Goal: Contribute content: Contribute content

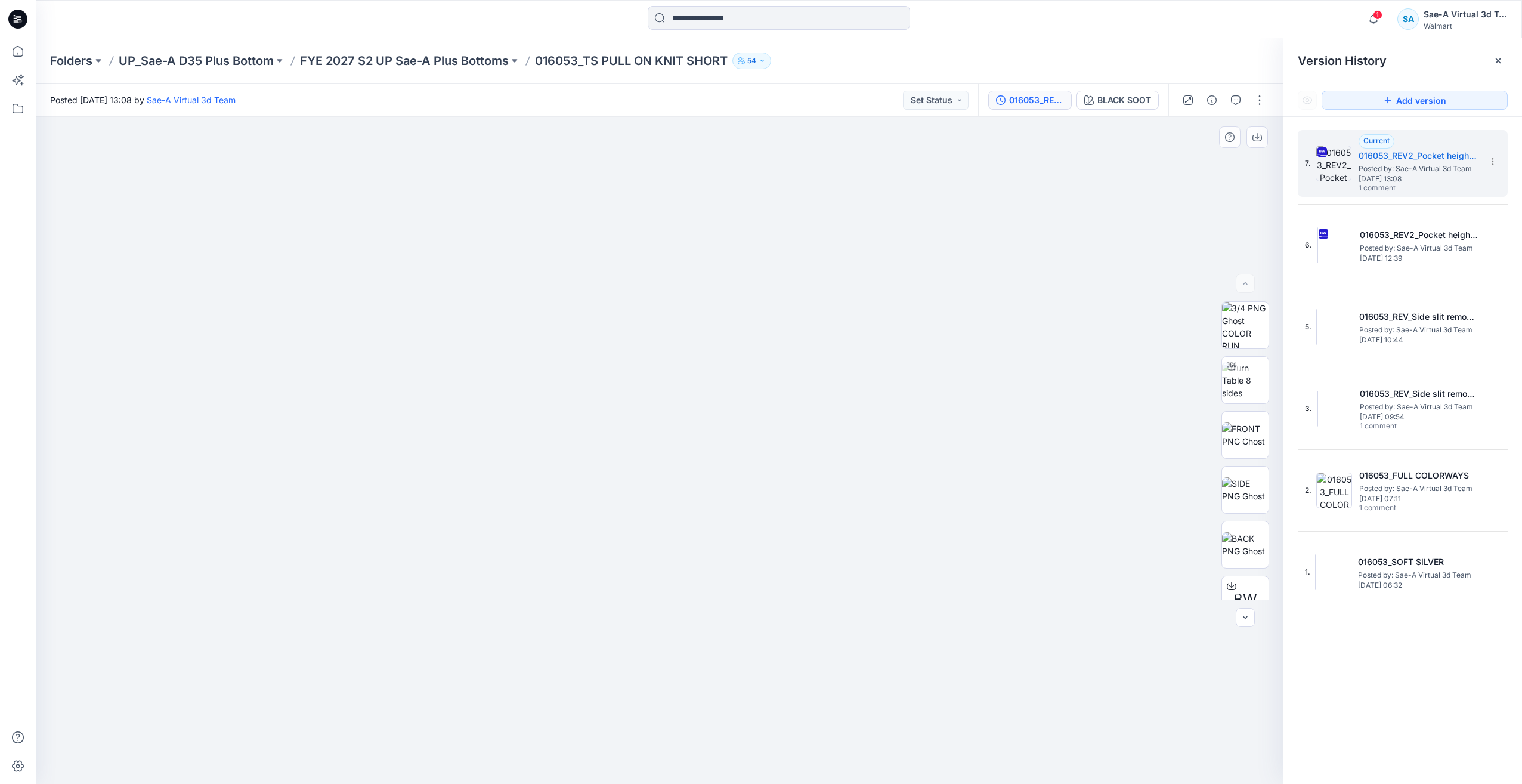
click at [1046, 562] on div at bounding box center [660, 450] width 1248 height 667
click at [1043, 563] on div at bounding box center [660, 450] width 1248 height 667
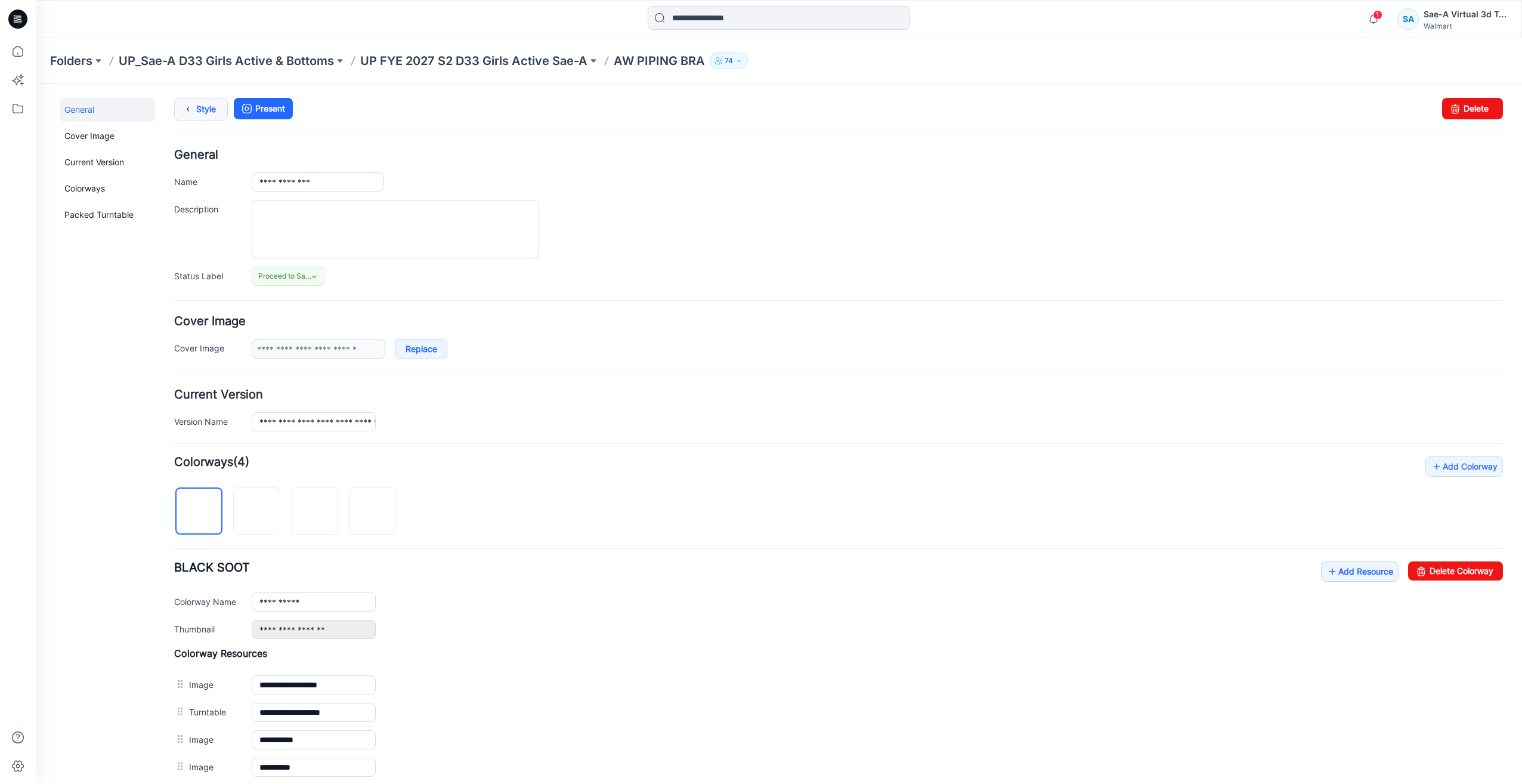
click at [202, 114] on link "Style" at bounding box center [201, 109] width 53 height 23
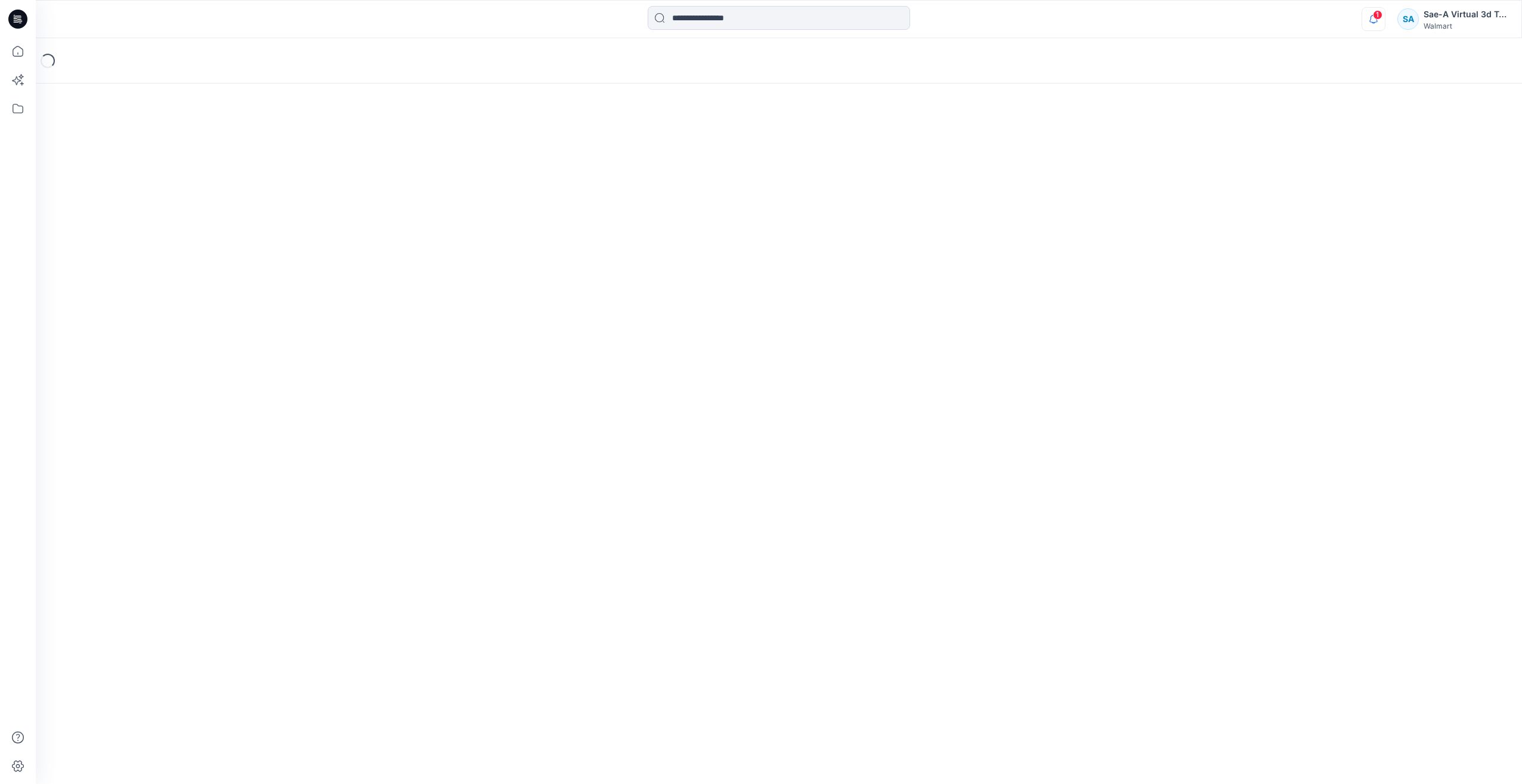
click at [1374, 27] on icon "button" at bounding box center [1374, 19] width 23 height 24
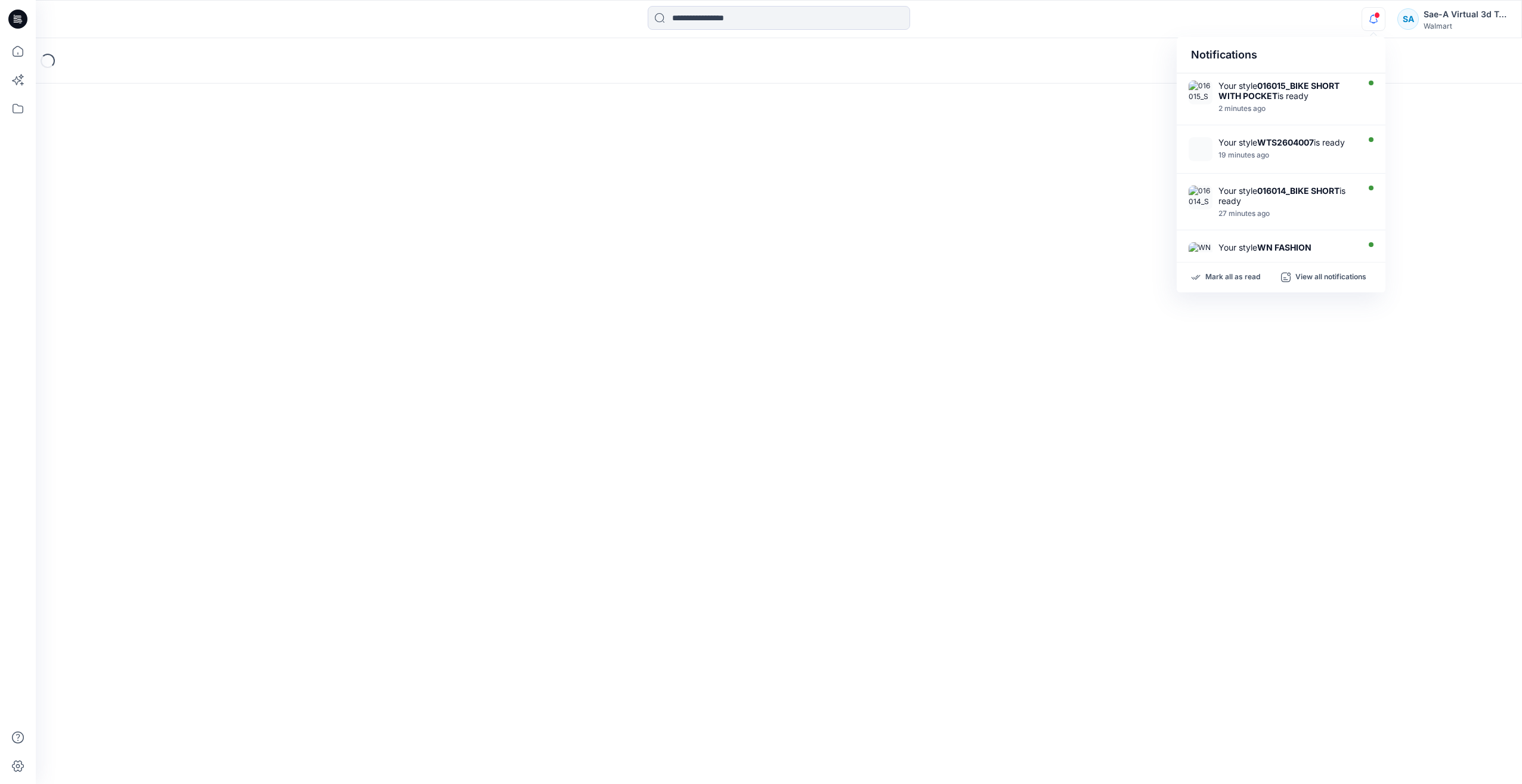
click at [1373, 27] on icon "button" at bounding box center [1374, 19] width 23 height 24
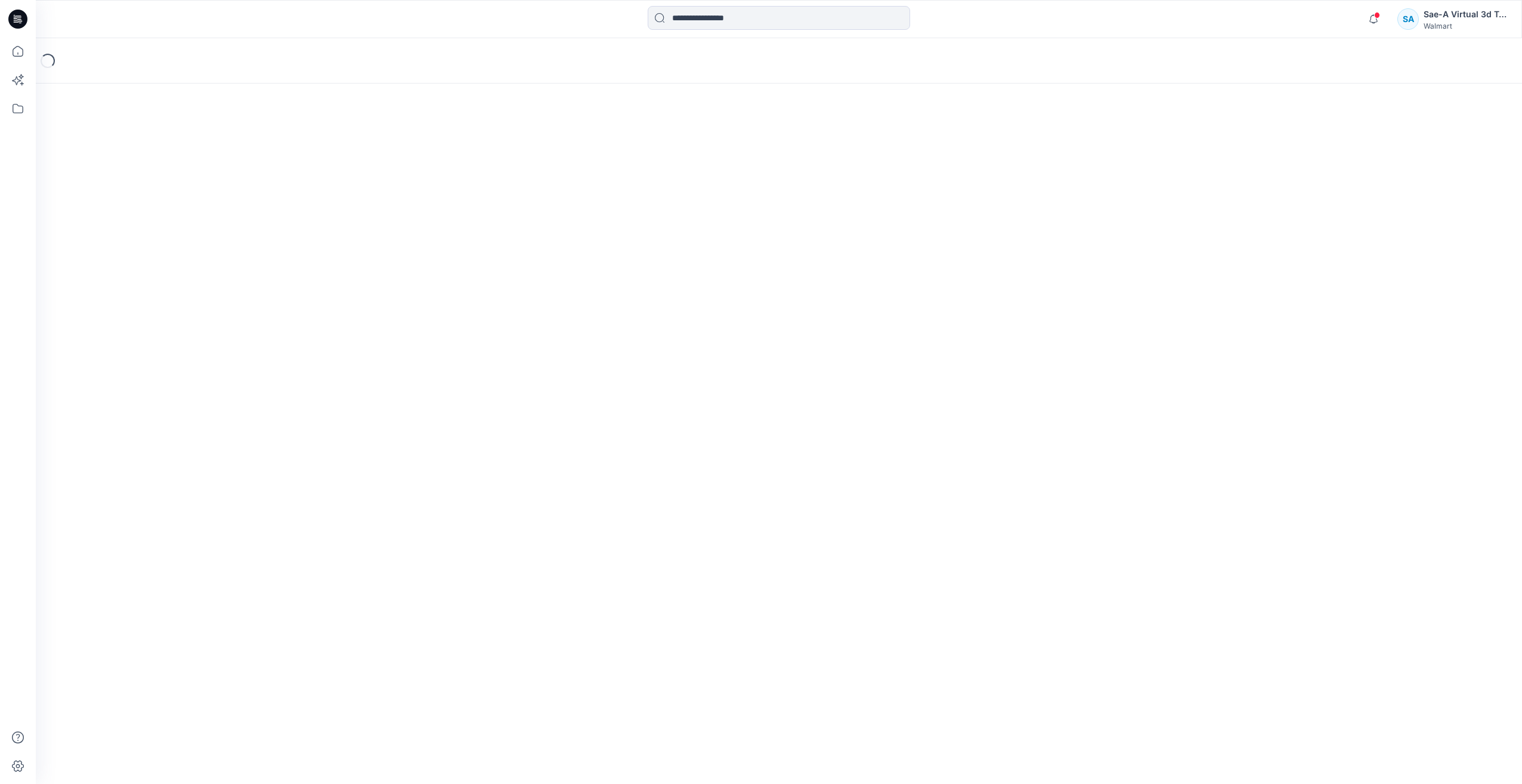
click at [17, 25] on icon at bounding box center [17, 19] width 19 height 19
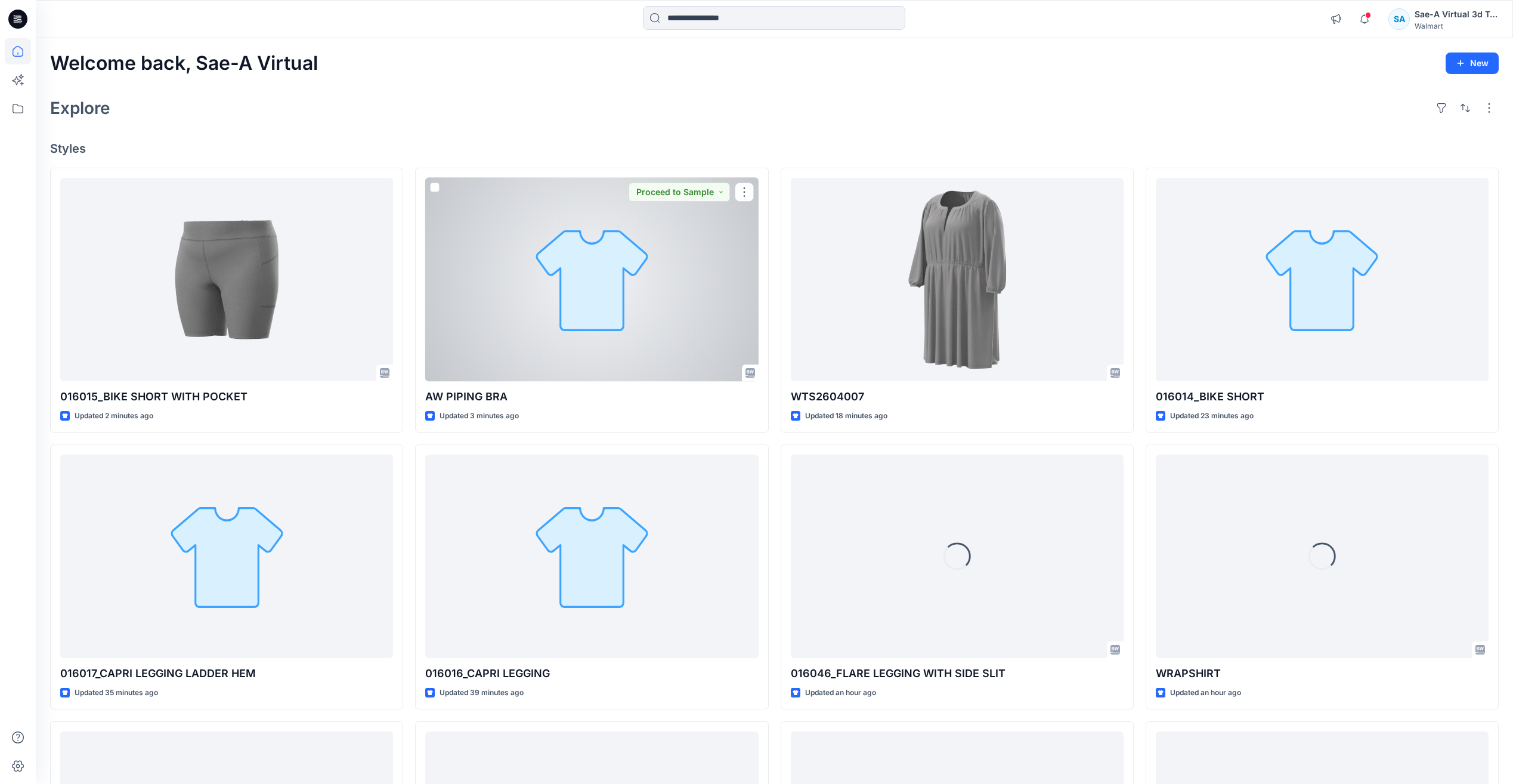
click at [594, 297] on div at bounding box center [592, 279] width 333 height 204
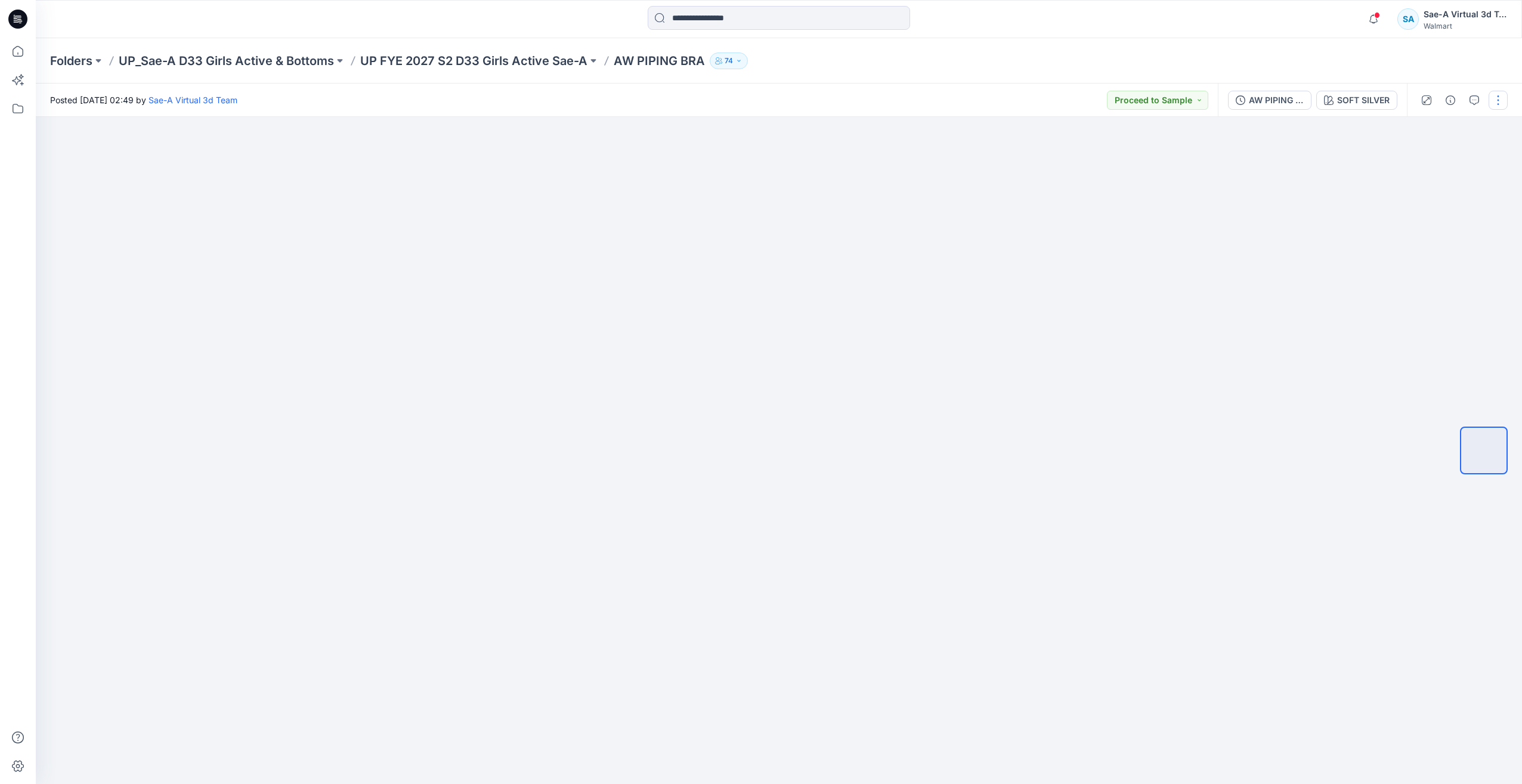
click at [1497, 108] on button "button" at bounding box center [1498, 99] width 19 height 19
click at [1413, 167] on button "Edit" at bounding box center [1449, 161] width 110 height 22
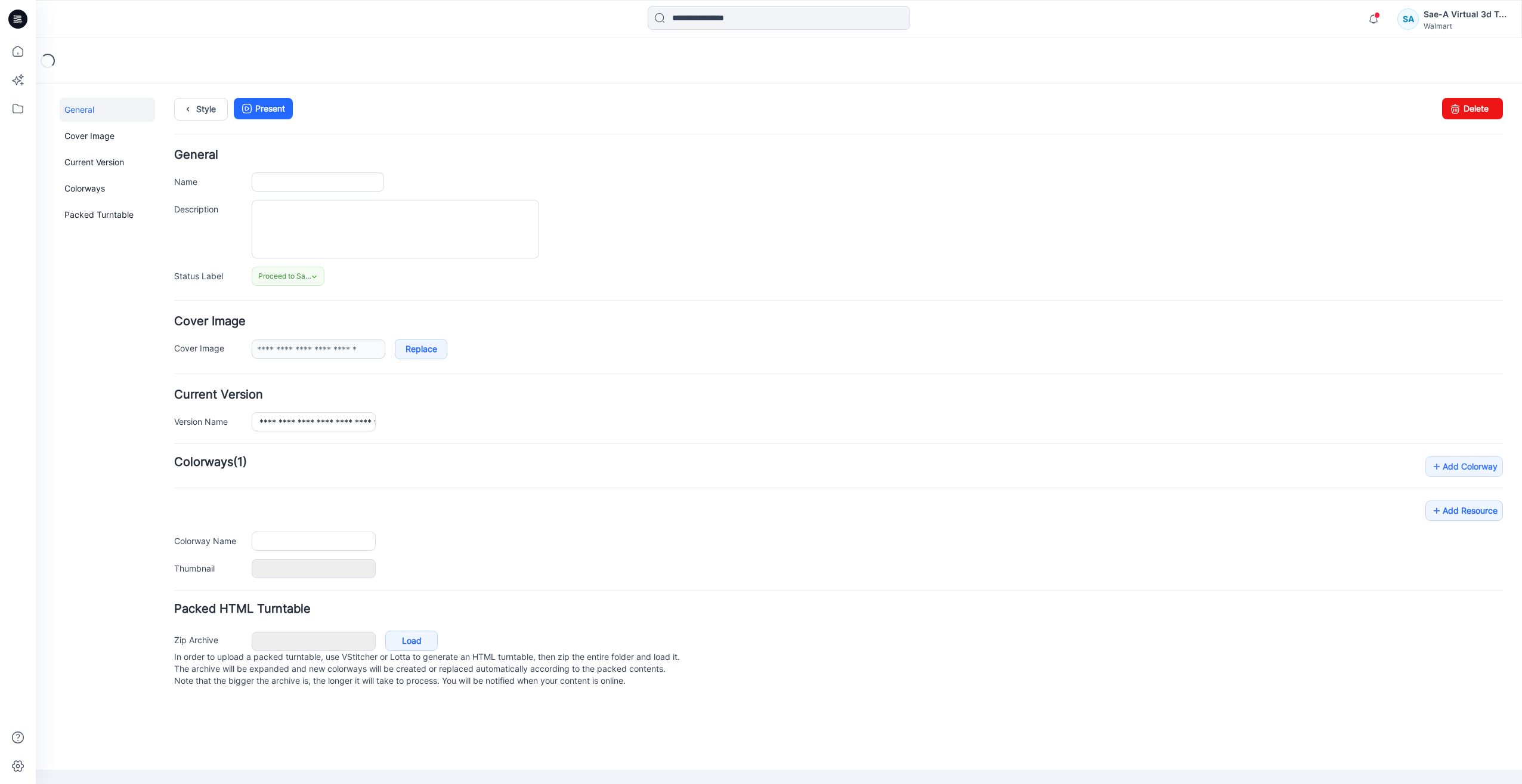
type input "**********"
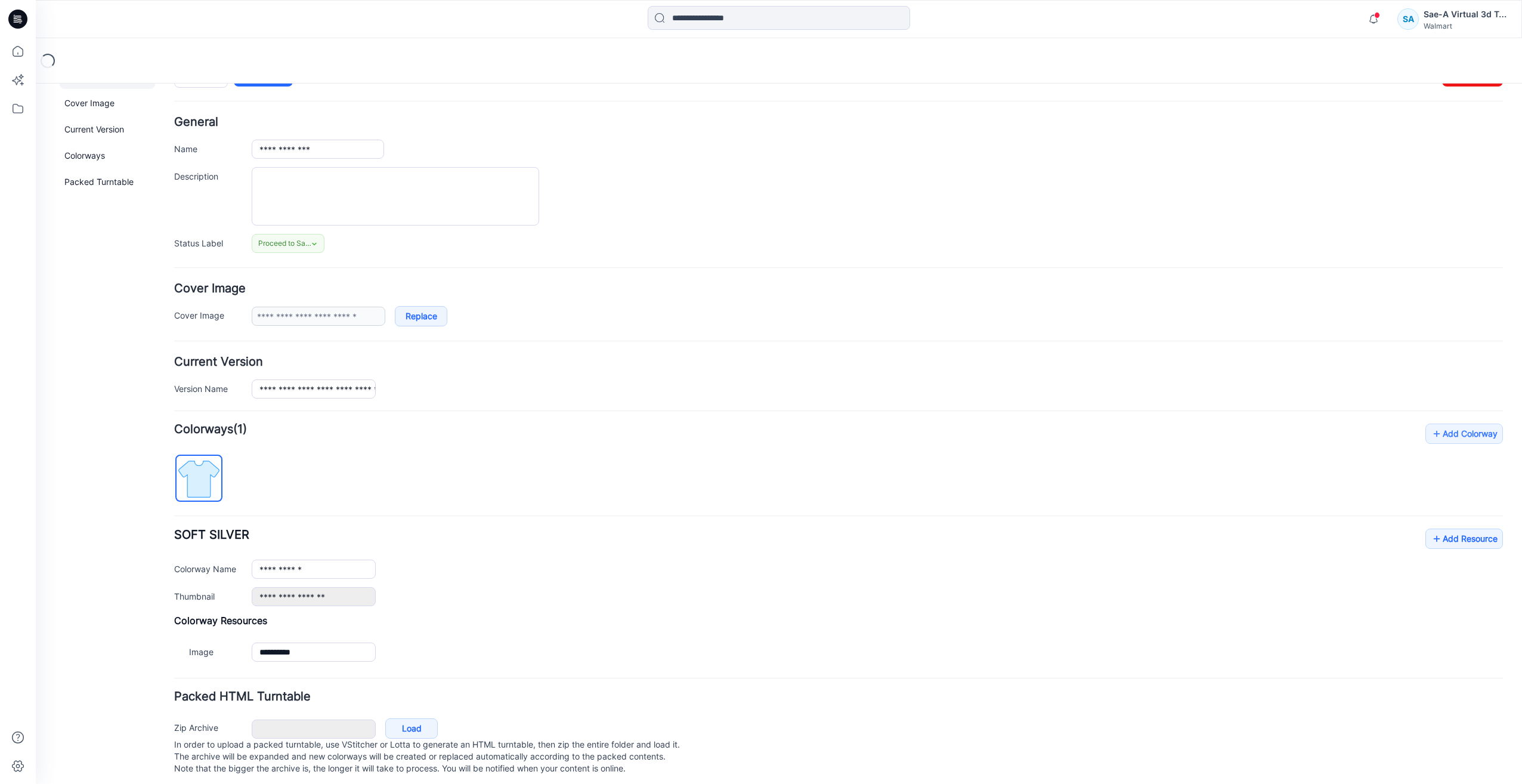
scroll to position [51, 0]
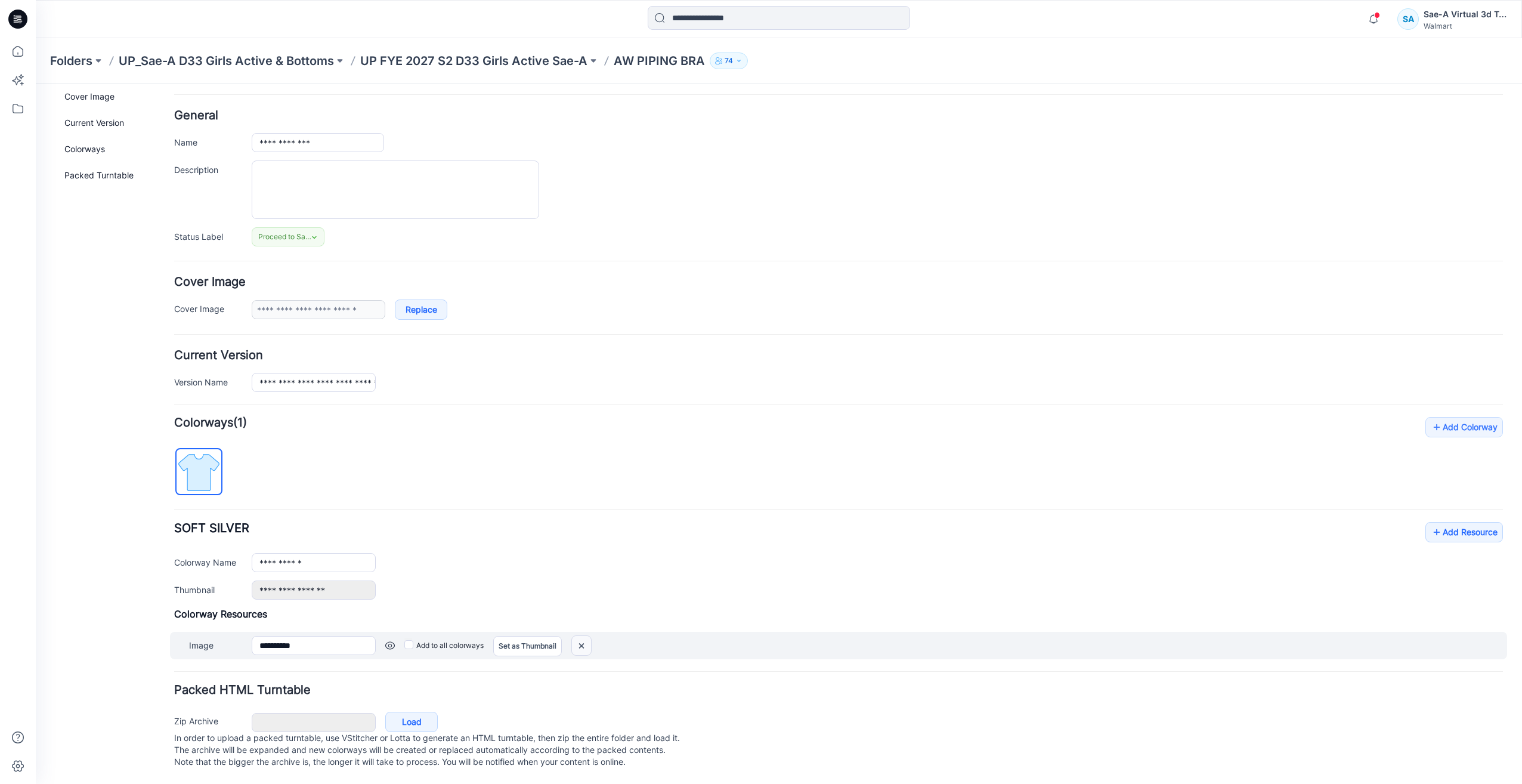
click at [585, 639] on img at bounding box center [581, 646] width 19 height 20
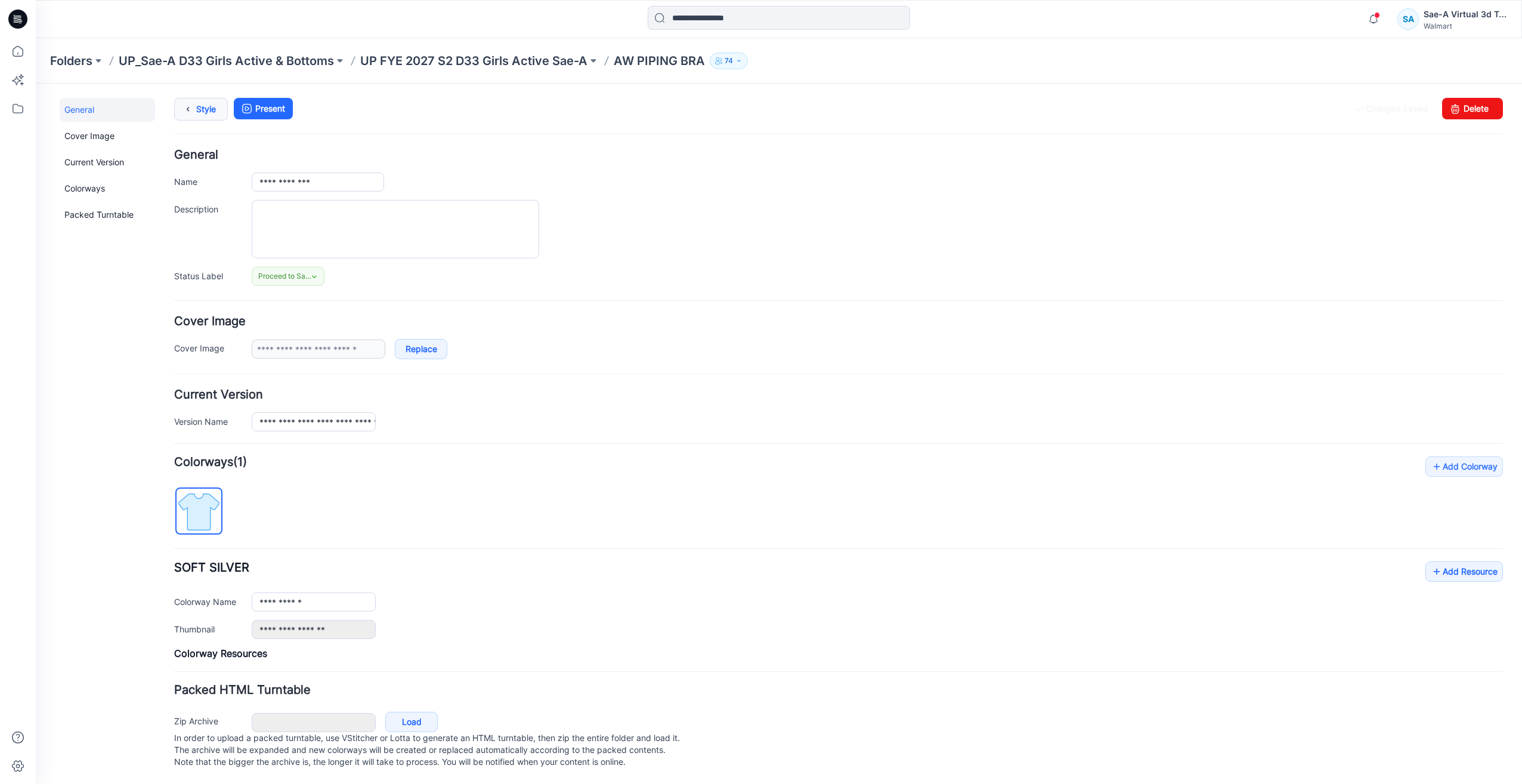
scroll to position [0, 0]
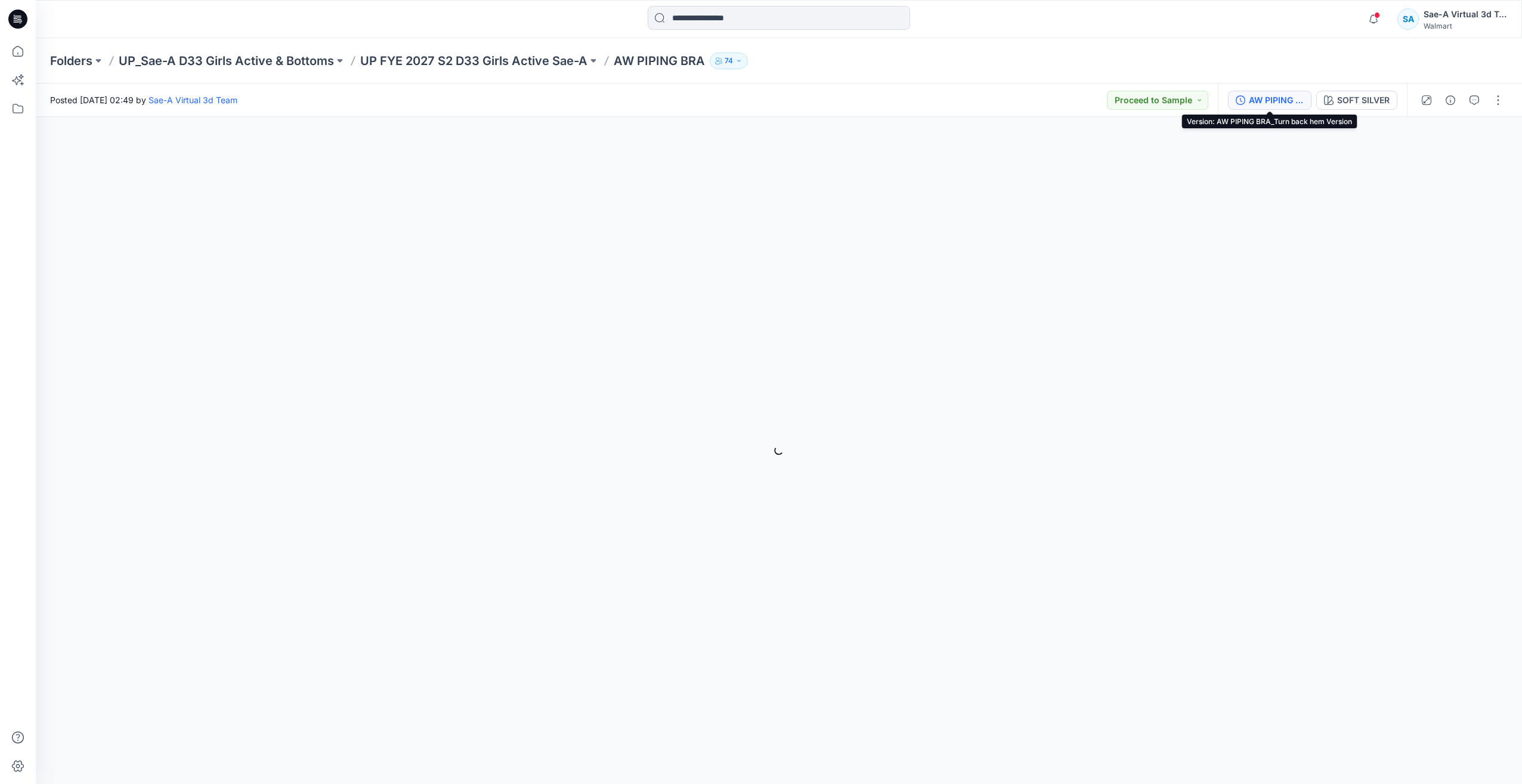
click at [1263, 94] on div "AW PIPING BRA_Turn back hem Version" at bounding box center [1276, 100] width 55 height 13
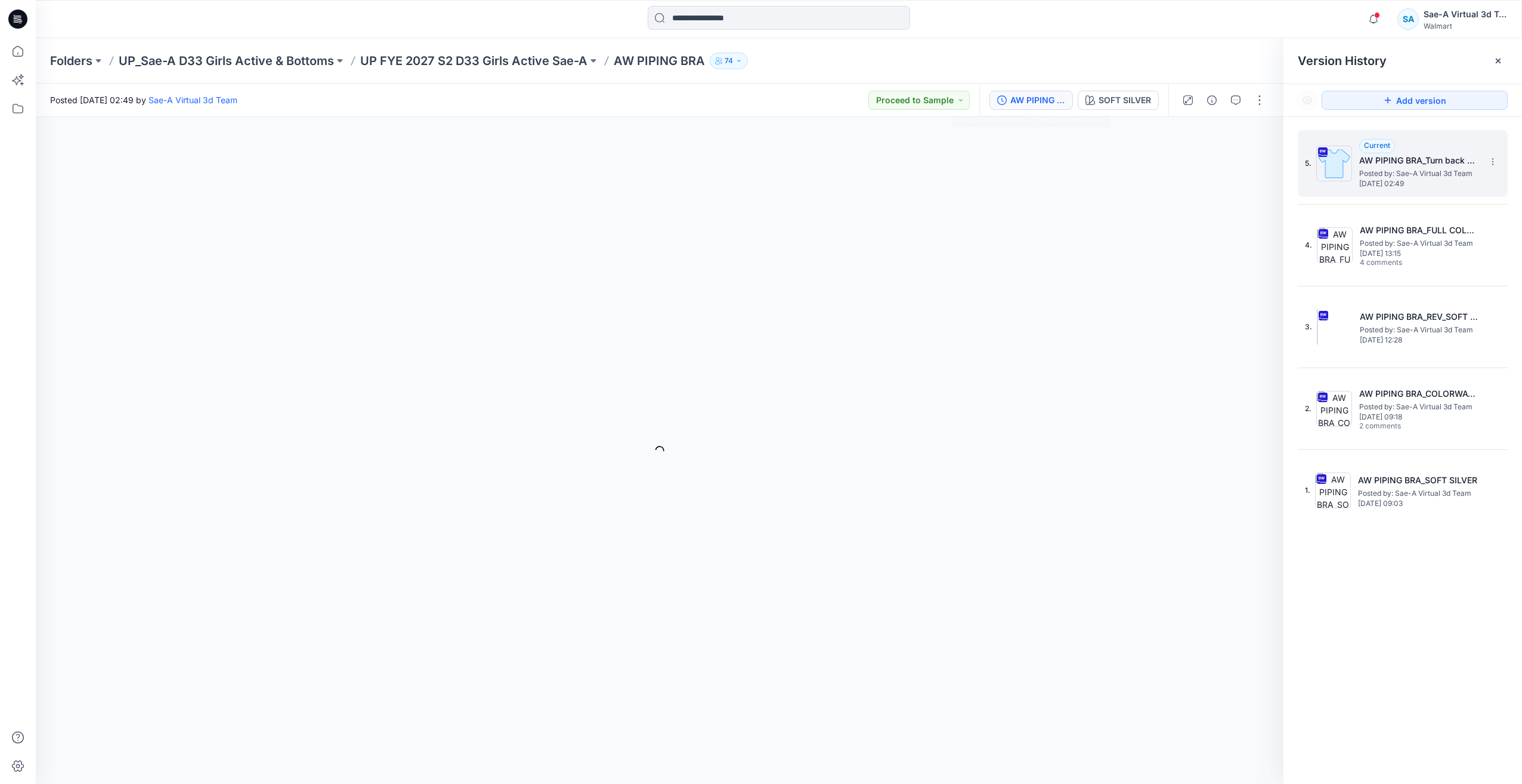
click at [1418, 168] on span "Posted by: Sae-A Virtual 3d Team" at bounding box center [1418, 173] width 119 height 12
click at [1102, 101] on div "SOFT SILVER" at bounding box center [1125, 100] width 53 height 13
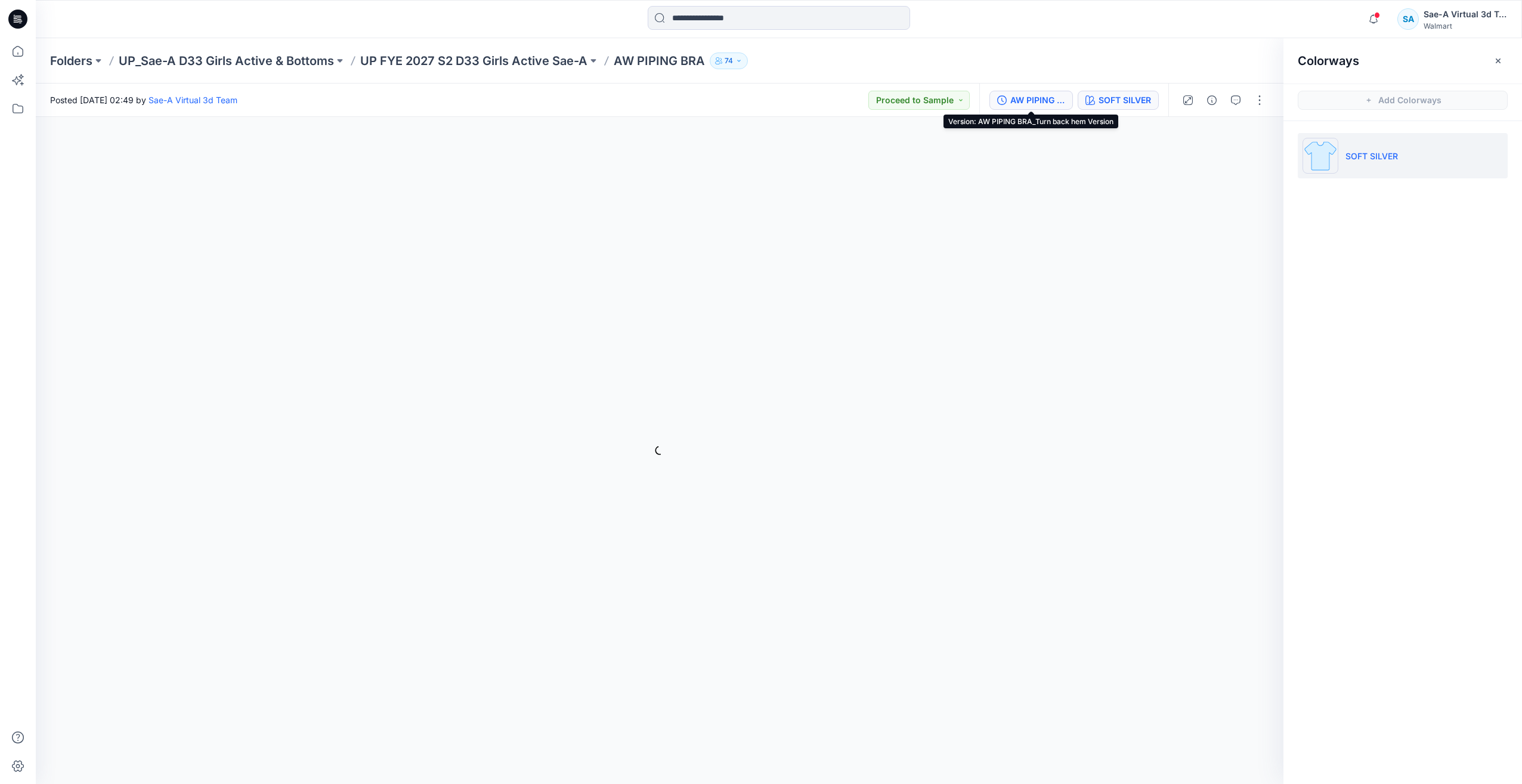
click at [1049, 98] on div "AW PIPING BRA_Turn back hem Version" at bounding box center [1038, 100] width 55 height 13
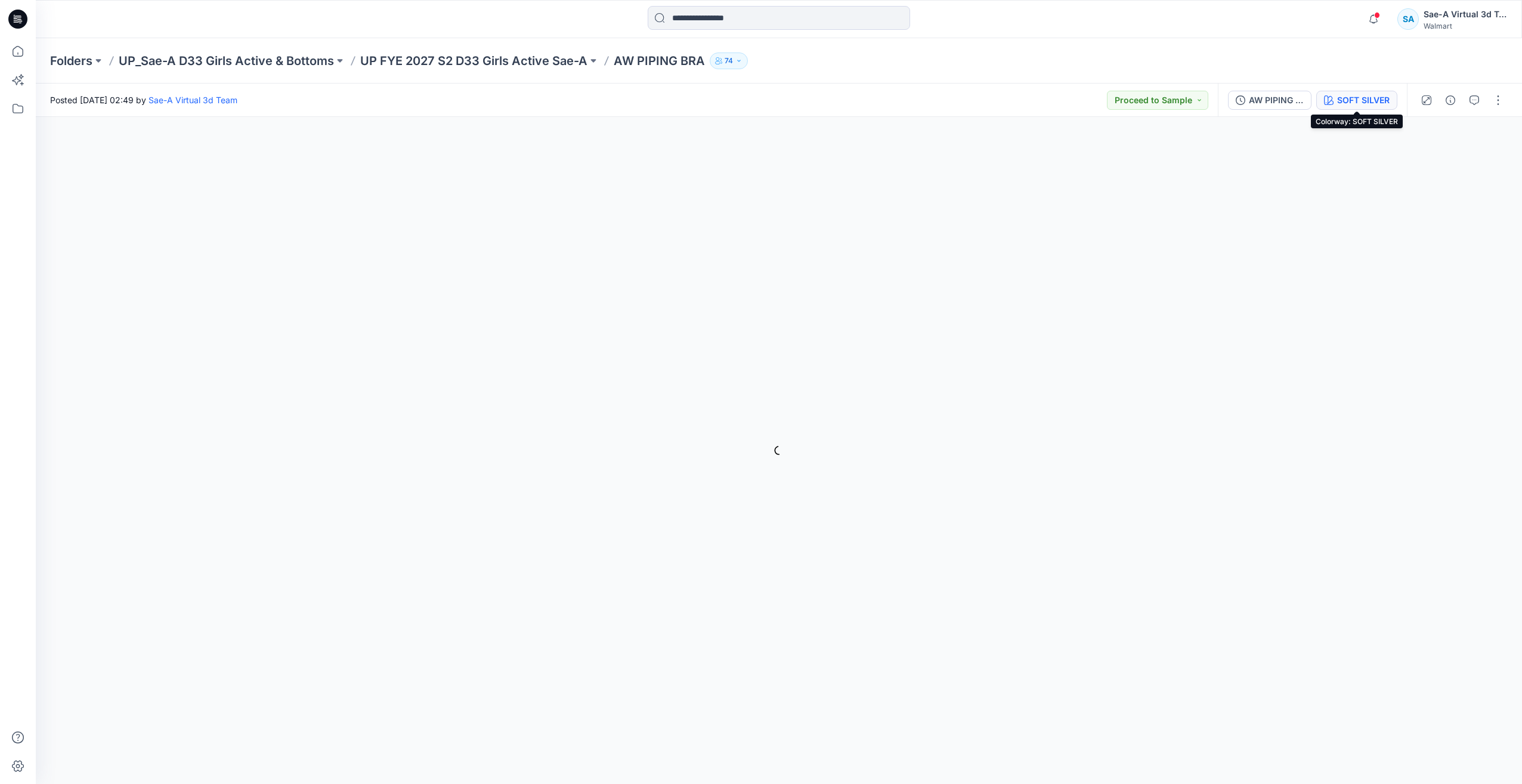
click at [1352, 104] on div "SOFT SILVER" at bounding box center [1363, 100] width 53 height 13
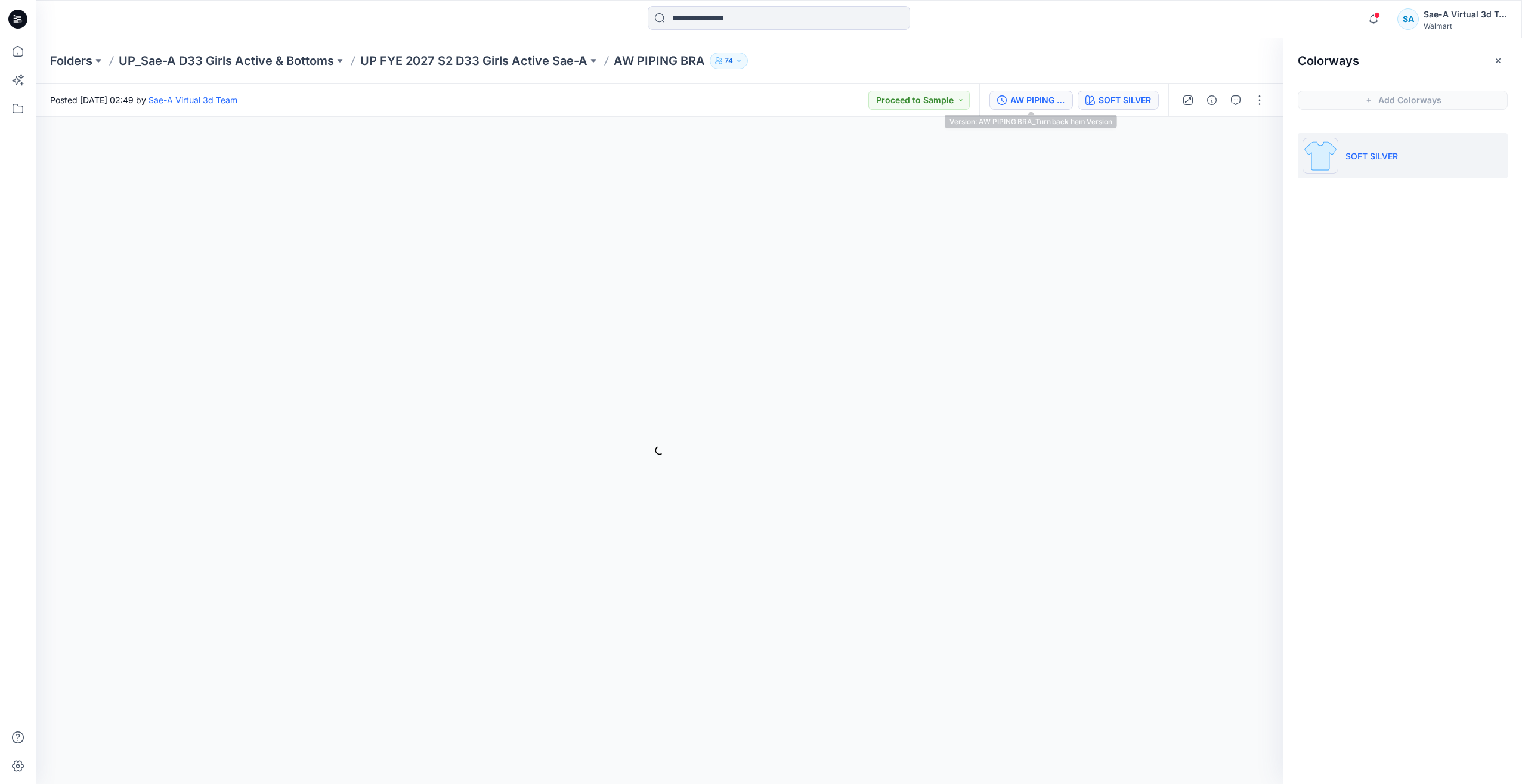
click at [1016, 104] on div "AW PIPING BRA_Turn back hem Version" at bounding box center [1038, 100] width 55 height 13
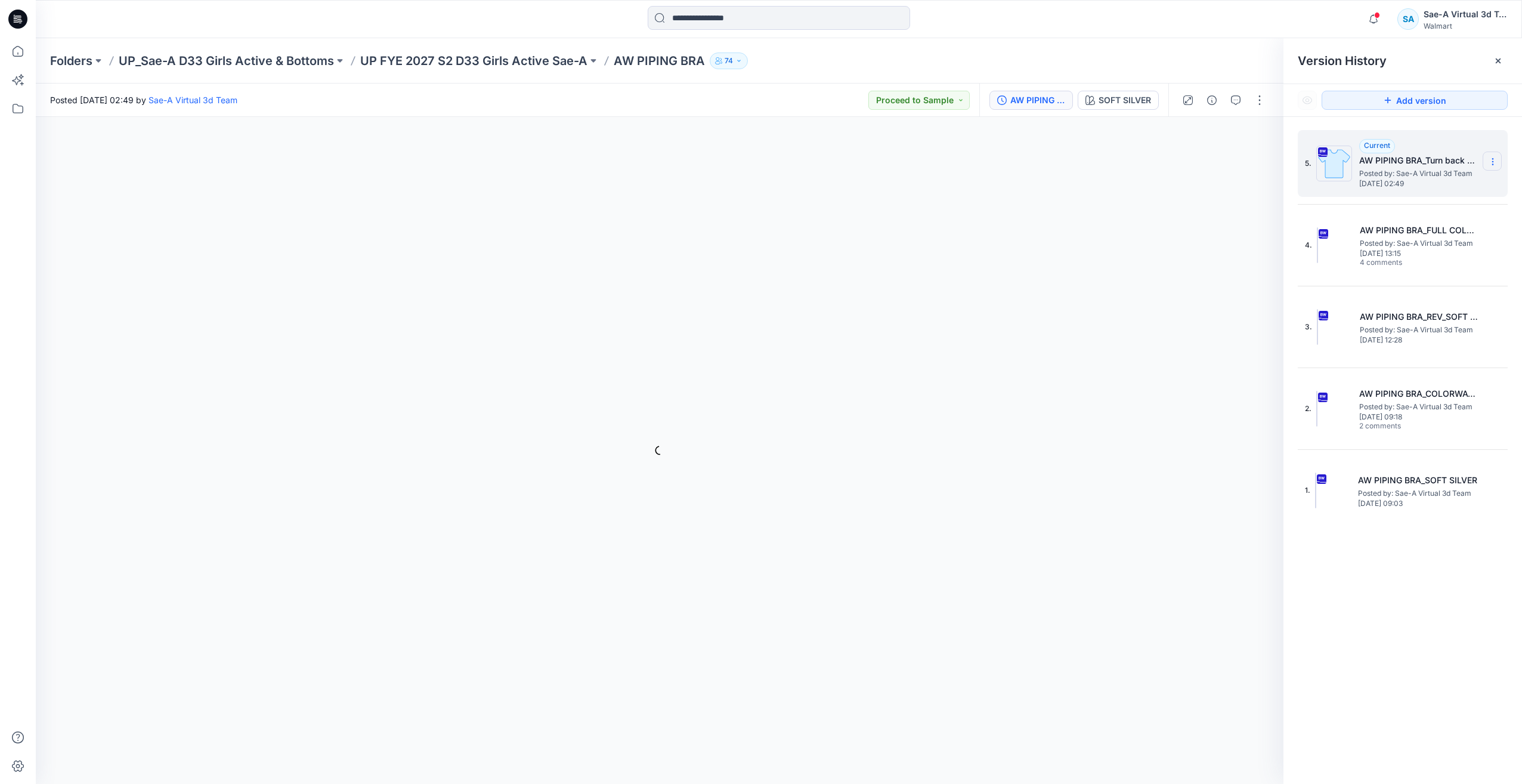
click at [1496, 159] on icon at bounding box center [1493, 162] width 10 height 10
click at [1423, 233] on span "Rename Version" at bounding box center [1414, 232] width 62 height 14
click at [1395, 617] on div "5. Current AW PIPING BRA_Turn back hem Version Posted by: Sae-A Virtual 3d Team…" at bounding box center [1403, 459] width 238 height 685
drag, startPoint x: 1383, startPoint y: 3, endPoint x: 1378, endPoint y: 10, distance: 8.6
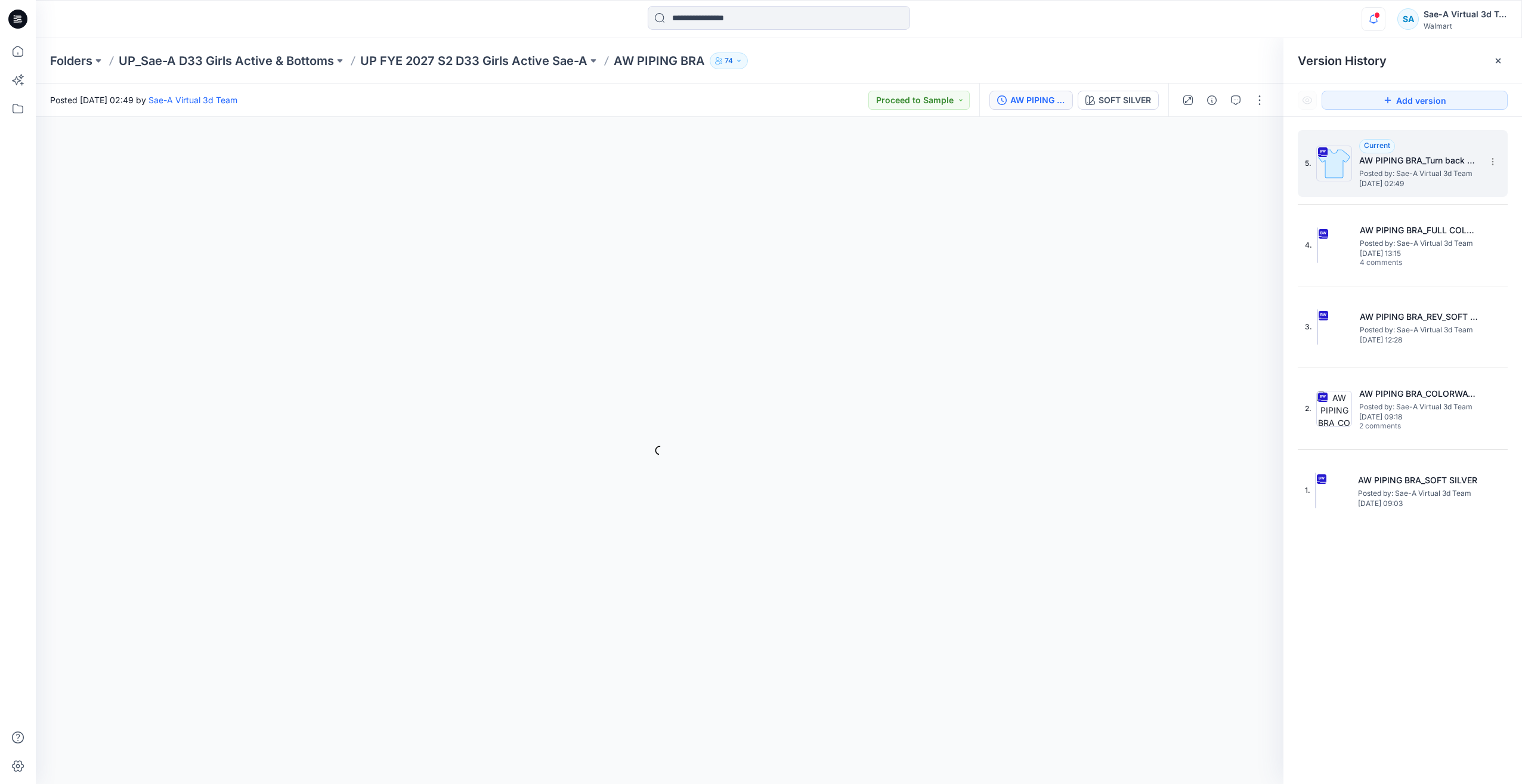
click at [1381, 7] on div "Notifications Your style 016015_BIKE SHORT WITH POCKET is ready 4 minutes ago Y…" at bounding box center [779, 19] width 1487 height 38
click at [1377, 15] on span at bounding box center [1377, 16] width 6 height 7
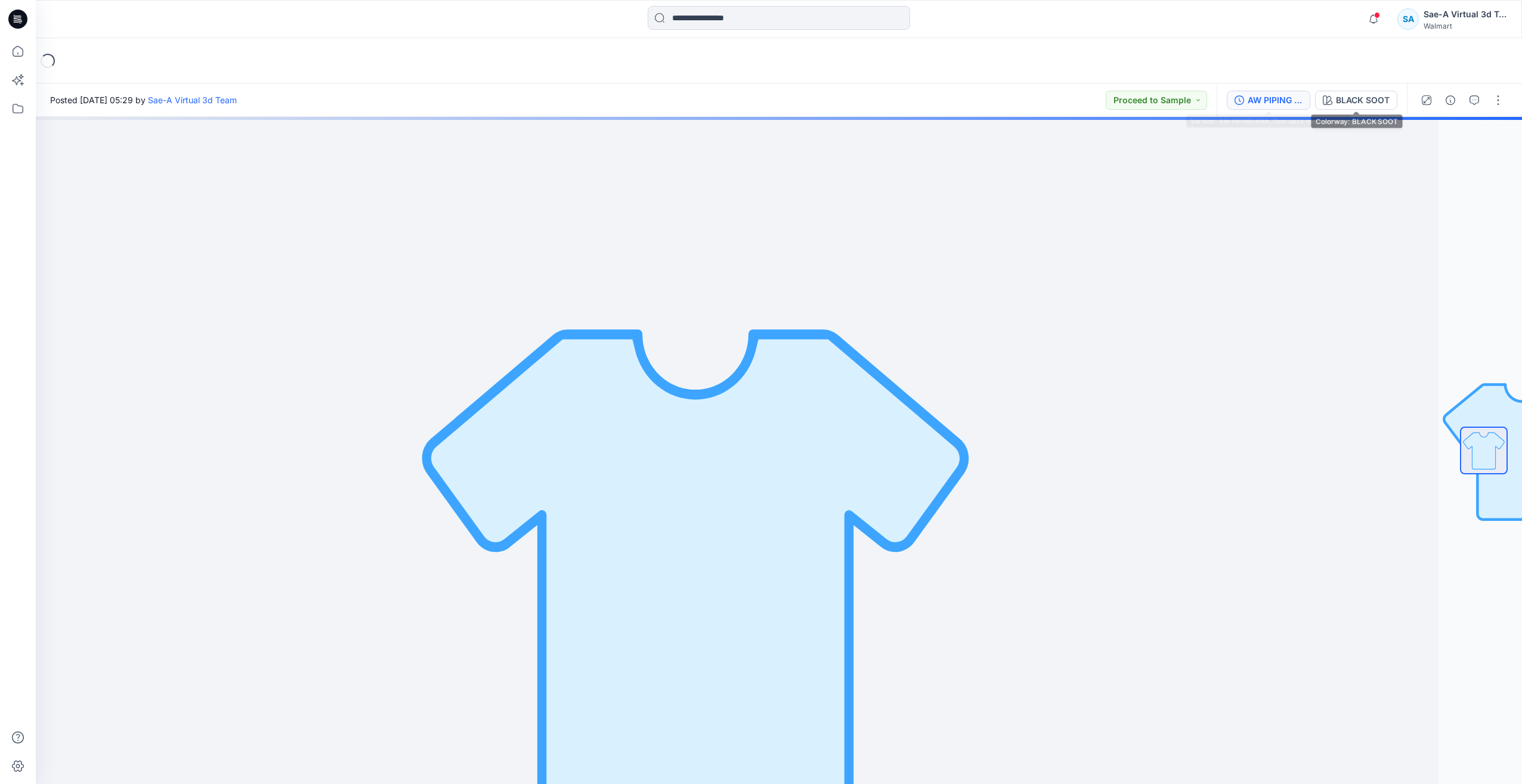
click at [1296, 95] on div "AW PIPING BRA_Turn back hem Version" at bounding box center [1275, 100] width 55 height 13
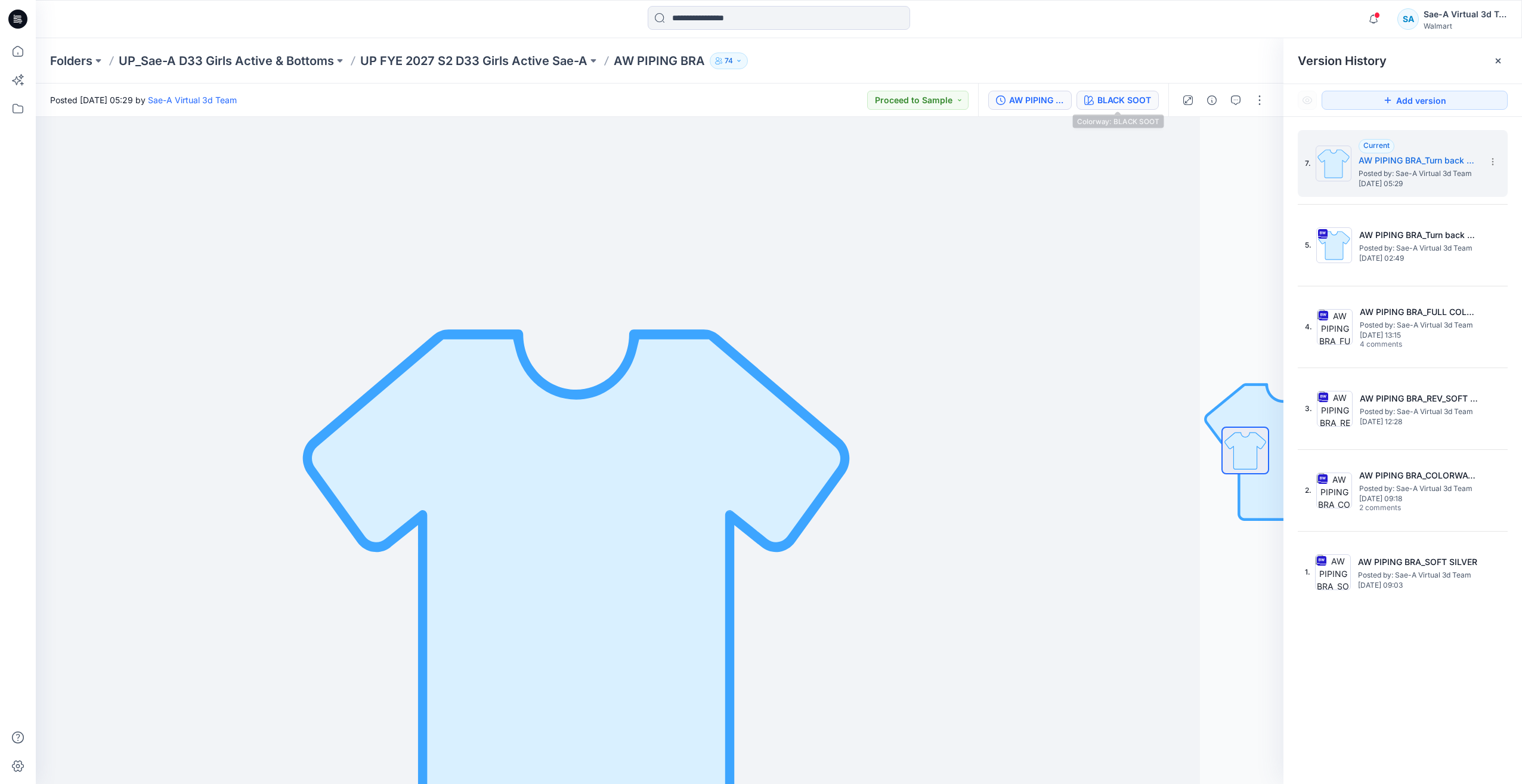
click at [1132, 101] on div "BLACK SOOT" at bounding box center [1124, 100] width 53 height 13
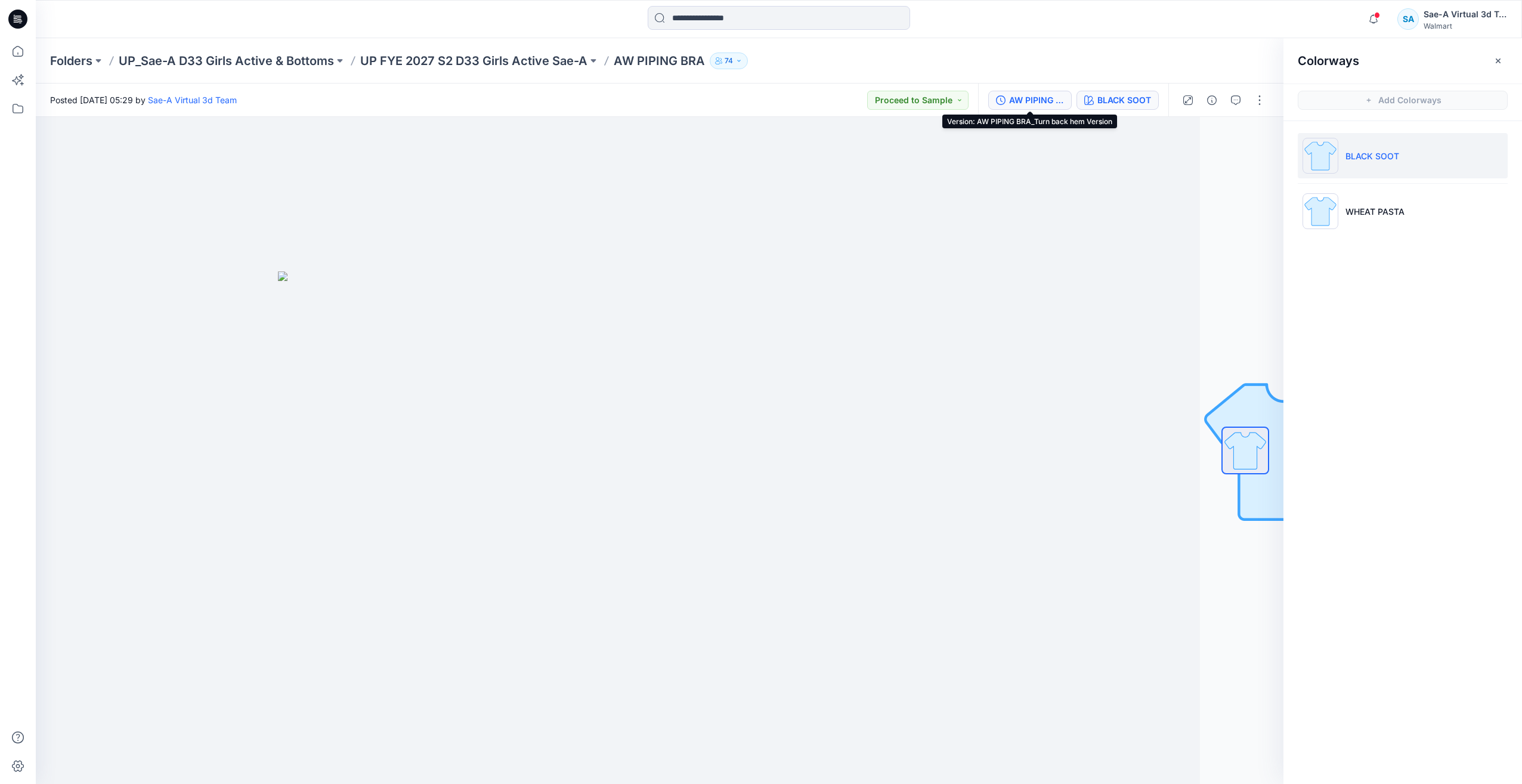
click at [1032, 97] on div "AW PIPING BRA_Turn back hem Version" at bounding box center [1036, 100] width 55 height 13
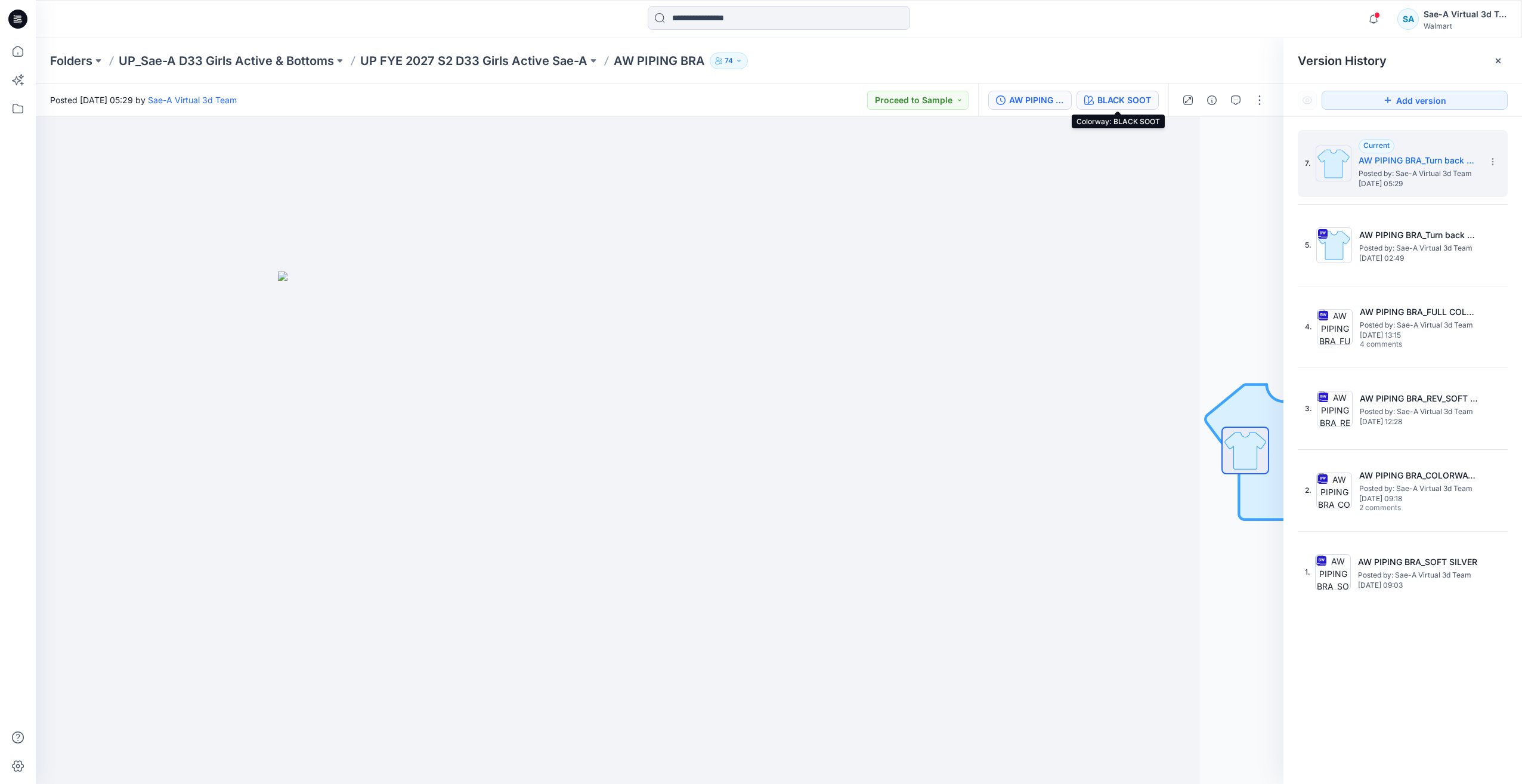
click at [1105, 98] on div "BLACK SOOT" at bounding box center [1124, 100] width 53 height 13
